Goal: Information Seeking & Learning: Learn about a topic

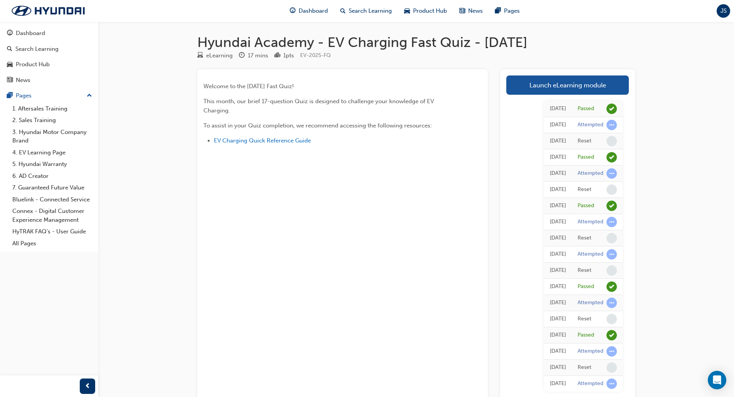
click at [556, 71] on div "Launch eLearning module [DATE] Passed [DATE] Attempted [DATE] Reset [DATE] Pass…" at bounding box center [567, 236] width 135 height 335
click at [550, 87] on link "Launch eLearning module" at bounding box center [567, 85] width 123 height 19
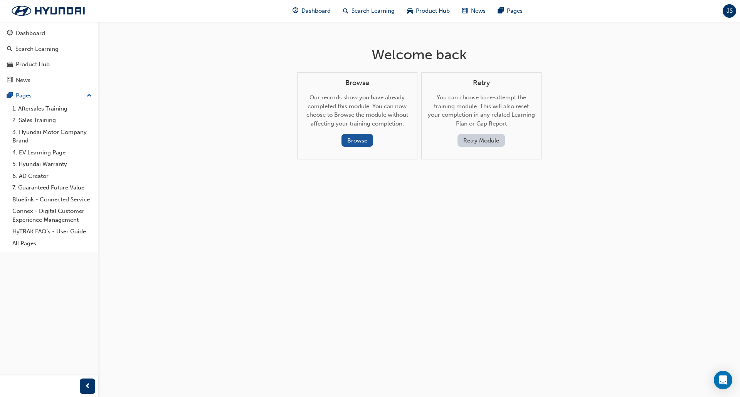
click at [479, 143] on button "Retry Module" at bounding box center [480, 140] width 47 height 13
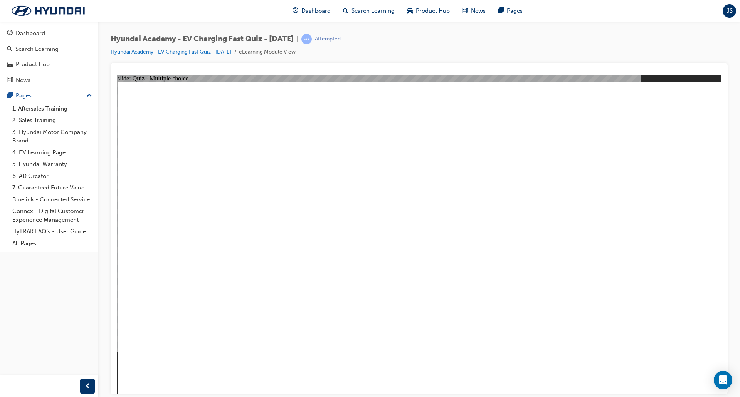
radio input "true"
